Goal: Task Accomplishment & Management: Manage account settings

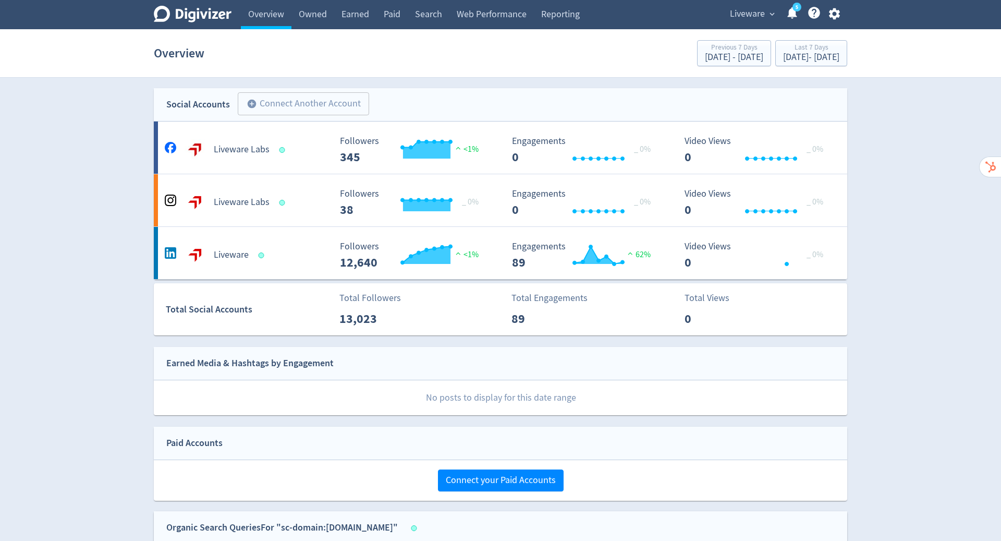
click at [833, 16] on icon "button" at bounding box center [833, 13] width 11 height 11
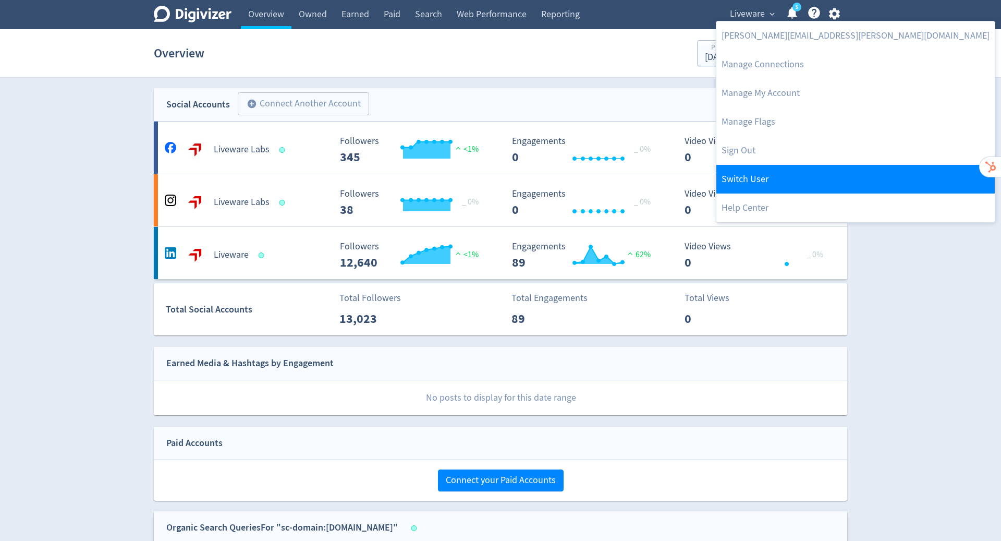
click at [800, 170] on link "Switch User" at bounding box center [855, 179] width 278 height 29
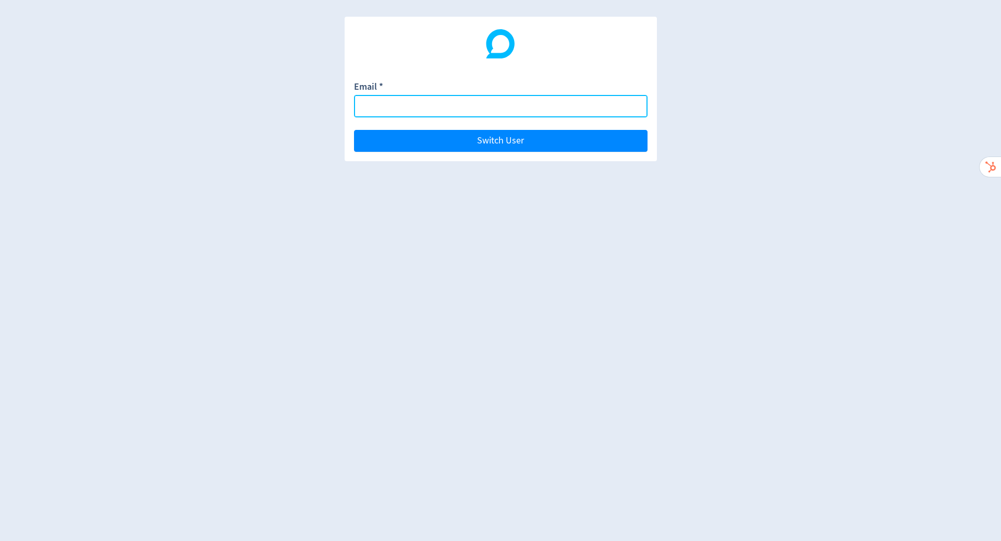
click at [494, 110] on input "Email *" at bounding box center [500, 106] width 293 height 22
paste input "[PERSON_NAME][EMAIL_ADDRESS][DOMAIN_NAME]"
type input "[PERSON_NAME][EMAIL_ADDRESS][DOMAIN_NAME]"
click at [354, 130] on button "Switch User" at bounding box center [500, 141] width 293 height 22
